Goal: Complete application form: Complete PSI

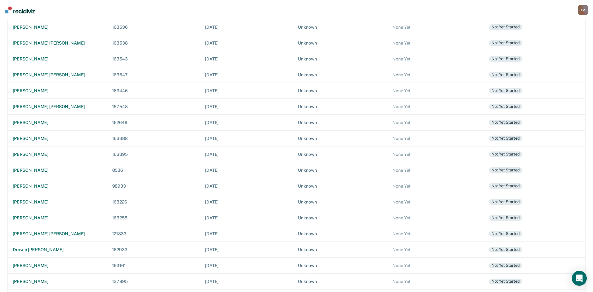
scroll to position [145, 0]
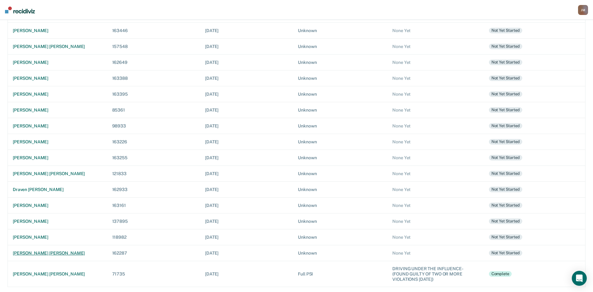
click at [45, 254] on div "[PERSON_NAME] [PERSON_NAME]" at bounding box center [57, 253] width 89 height 5
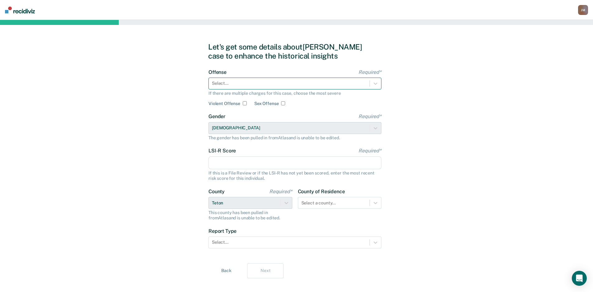
click at [299, 84] on div at bounding box center [289, 83] width 155 height 7
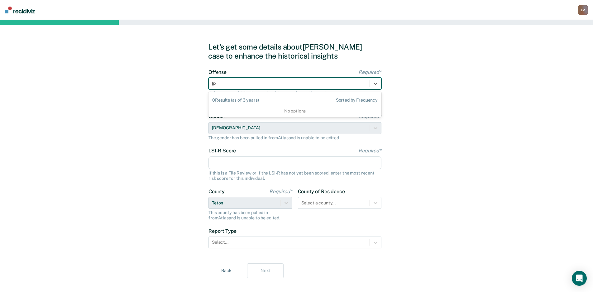
type input "["
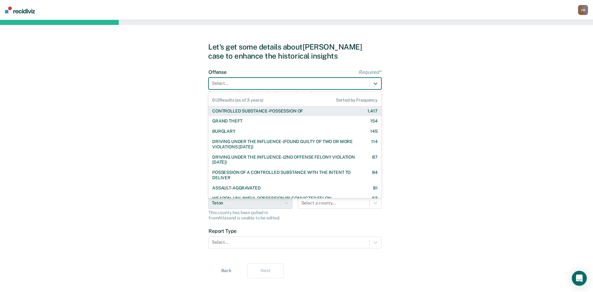
type input "o"
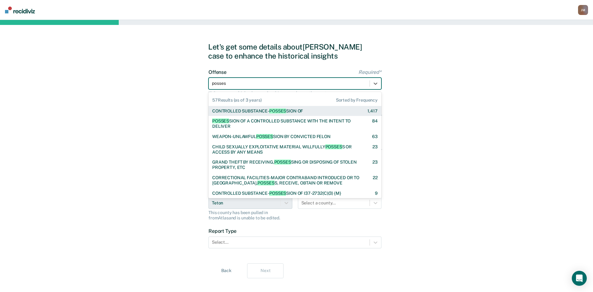
type input "possess"
click at [296, 110] on div "CONTROLLED SUBSTANCE- POSSESS ION OF" at bounding box center [257, 111] width 91 height 5
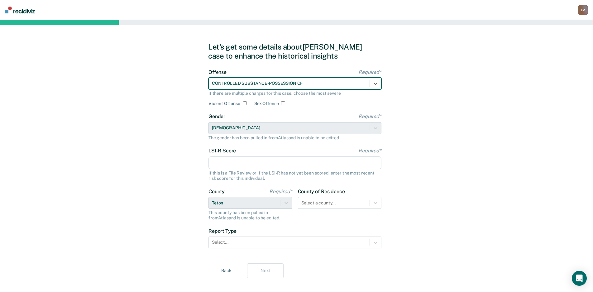
click at [292, 165] on input "LSI-R Score Required*" at bounding box center [295, 163] width 173 height 13
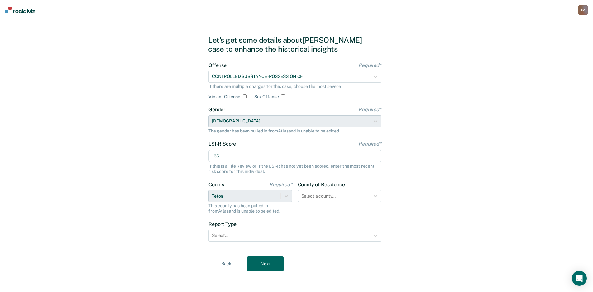
scroll to position [9, 0]
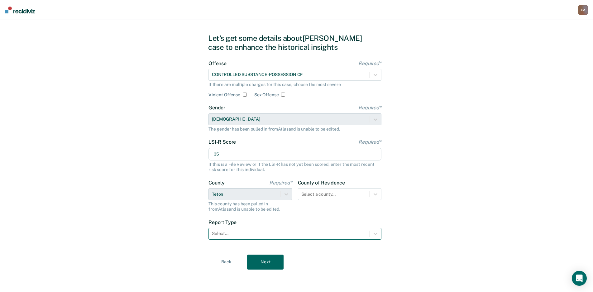
type input "35"
click at [297, 231] on div at bounding box center [289, 233] width 155 height 7
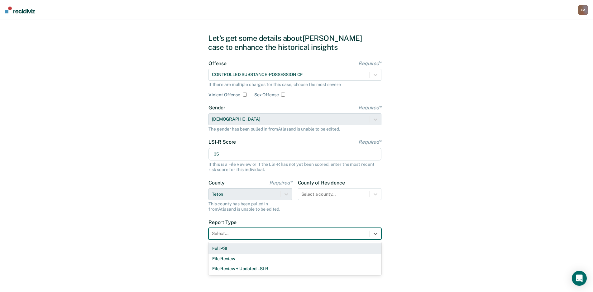
click at [255, 252] on div "Full PSI" at bounding box center [295, 249] width 173 height 10
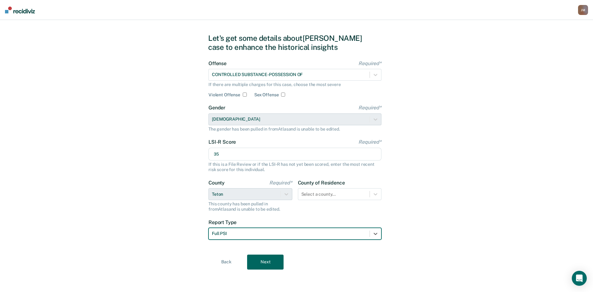
click at [267, 257] on button "Next" at bounding box center [265, 262] width 36 height 15
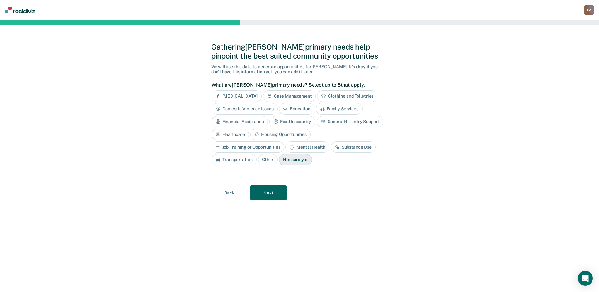
click at [296, 93] on div "Case Management" at bounding box center [289, 96] width 53 height 12
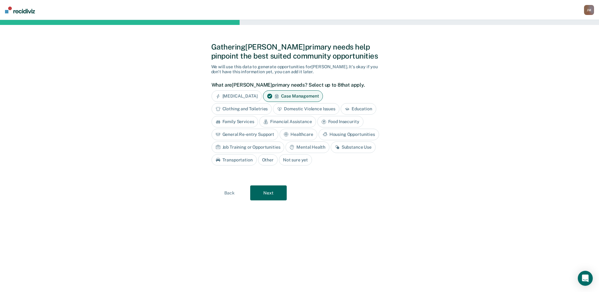
click at [231, 109] on div "Clothing and Toiletries" at bounding box center [241, 109] width 60 height 12
click at [270, 119] on div "Financial Assistance" at bounding box center [287, 122] width 56 height 12
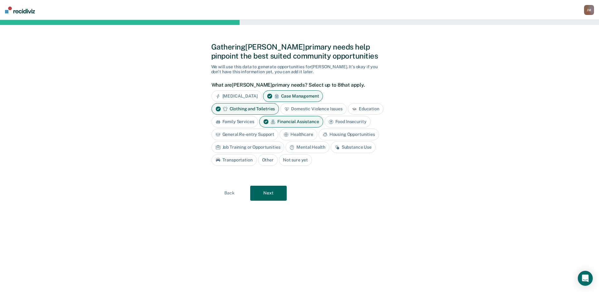
click at [261, 131] on div "General Re-entry Support" at bounding box center [244, 135] width 67 height 12
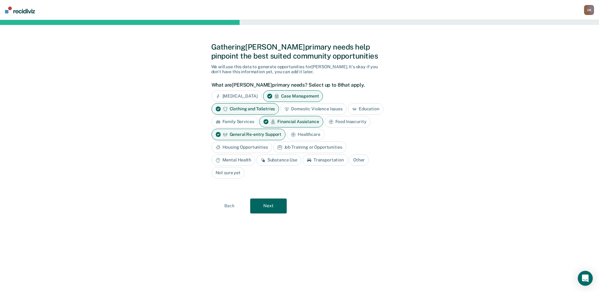
click at [285, 147] on div "Job Training or Opportunities" at bounding box center [309, 148] width 73 height 12
click at [261, 148] on div "Housing Opportunities" at bounding box center [241, 148] width 60 height 12
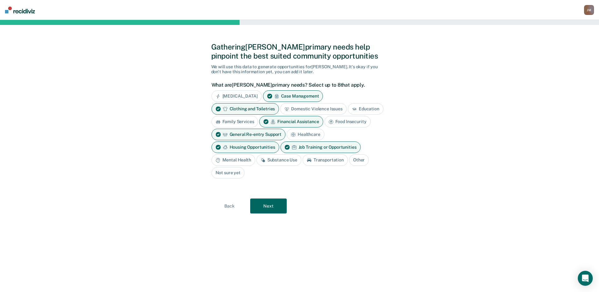
click at [266, 157] on div "Substance Use" at bounding box center [278, 160] width 45 height 12
click at [327, 164] on div "Transportation" at bounding box center [332, 160] width 45 height 12
click at [268, 207] on button "Next" at bounding box center [268, 206] width 36 height 15
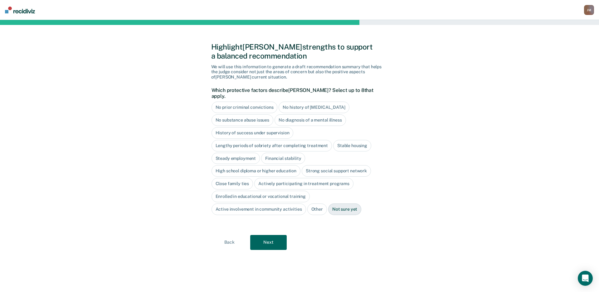
click at [268, 235] on button "Next" at bounding box center [268, 242] width 36 height 15
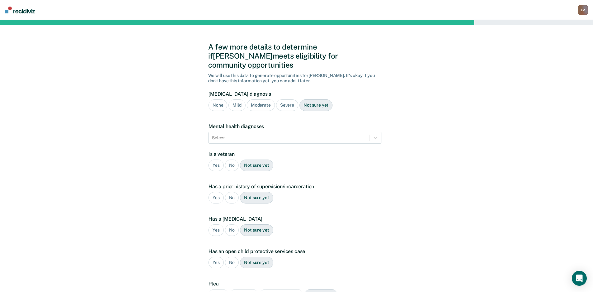
click at [312, 99] on div "Not sure yet" at bounding box center [316, 105] width 33 height 12
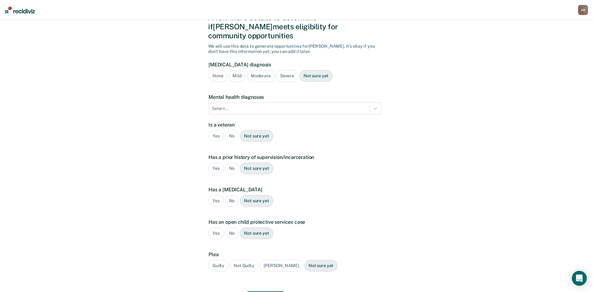
scroll to position [57, 0]
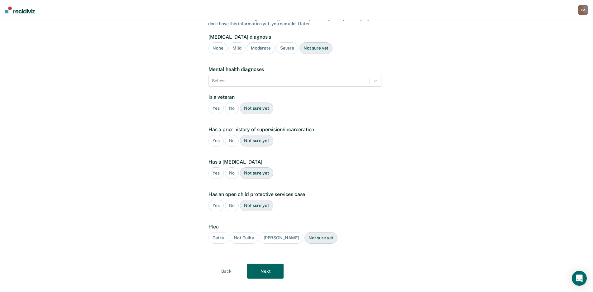
click at [263, 264] on button "Next" at bounding box center [265, 271] width 36 height 15
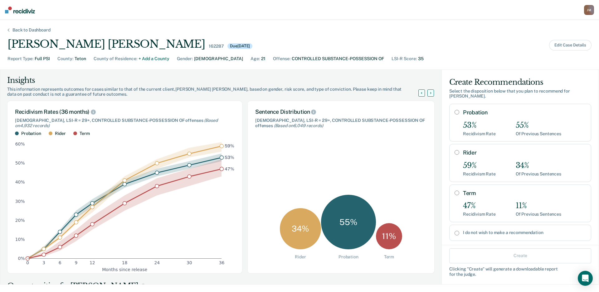
click at [473, 158] on div "Rider 59% Recidivism Rate 34% Of Previous Sentences" at bounding box center [524, 162] width 123 height 27
radio input "true"
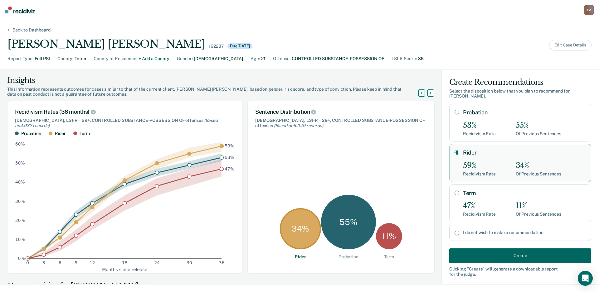
click at [513, 256] on button "Create" at bounding box center [520, 255] width 142 height 15
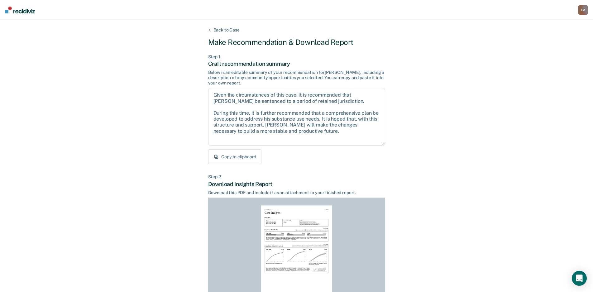
scroll to position [63, 0]
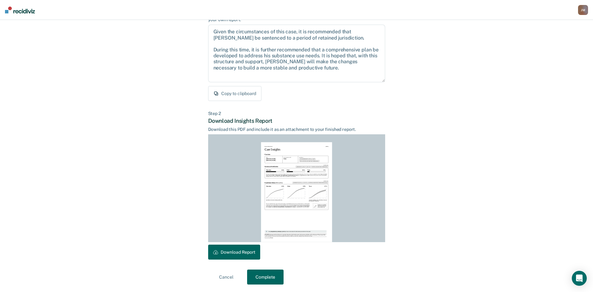
click at [242, 258] on button "Download Report" at bounding box center [234, 252] width 52 height 15
click at [265, 274] on button "Complete" at bounding box center [265, 277] width 36 height 15
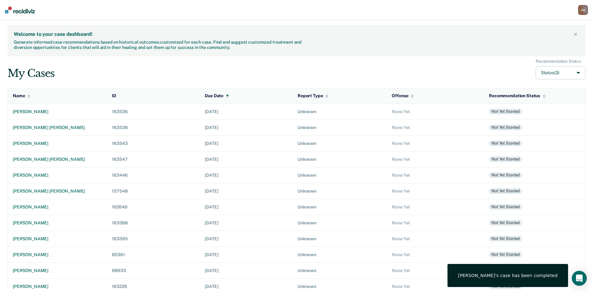
scroll to position [150, 0]
